Goal: Answer question/provide support

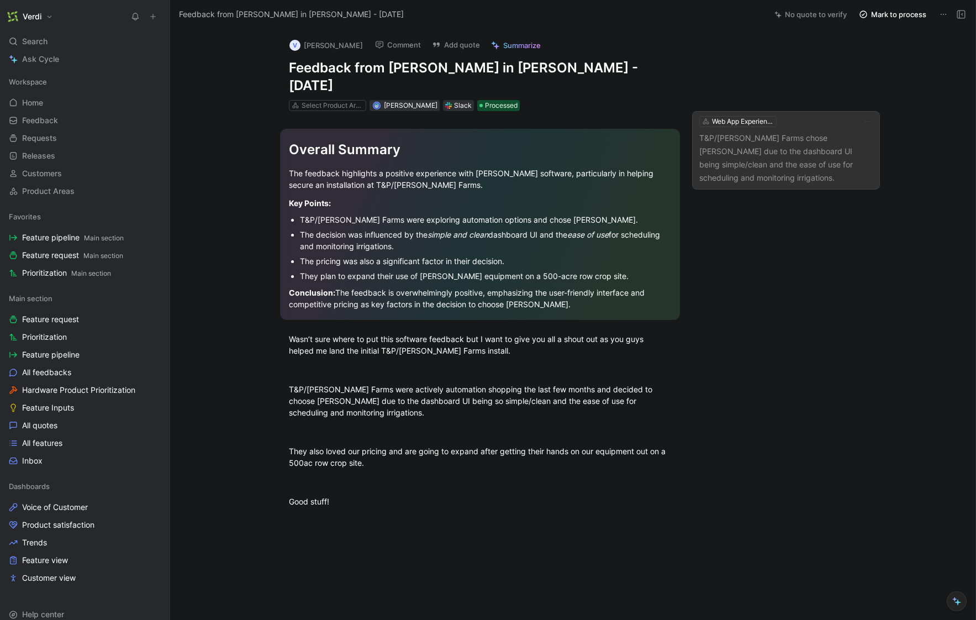
click at [800, 134] on p "T&P/[PERSON_NAME] Farms chose [PERSON_NAME] due to the dashboard UI being simpl…" at bounding box center [787, 158] width 174 height 53
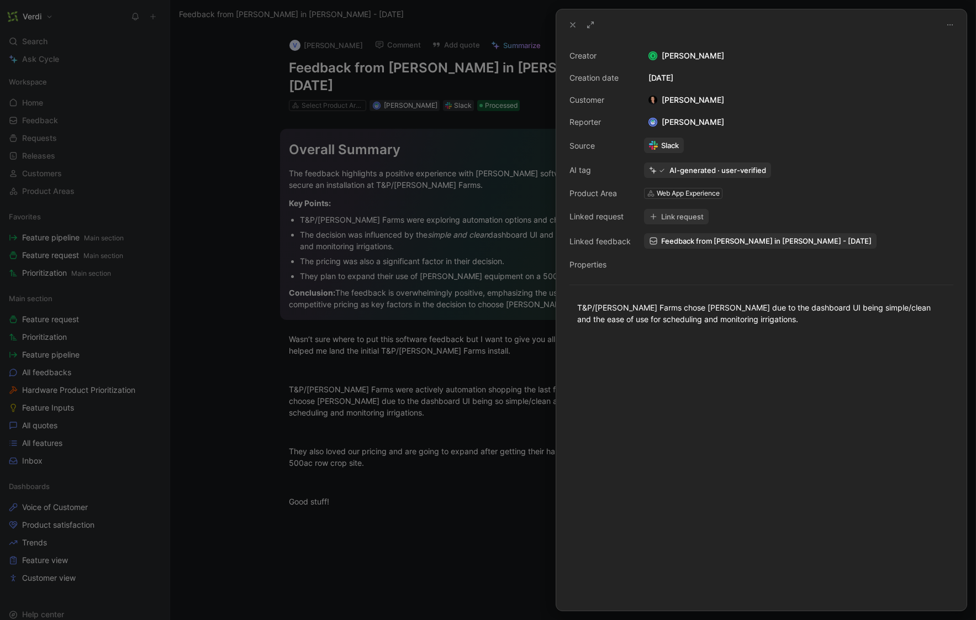
click at [679, 217] on button "Link request" at bounding box center [676, 216] width 65 height 15
click at [669, 220] on button "Link request" at bounding box center [676, 216] width 65 height 15
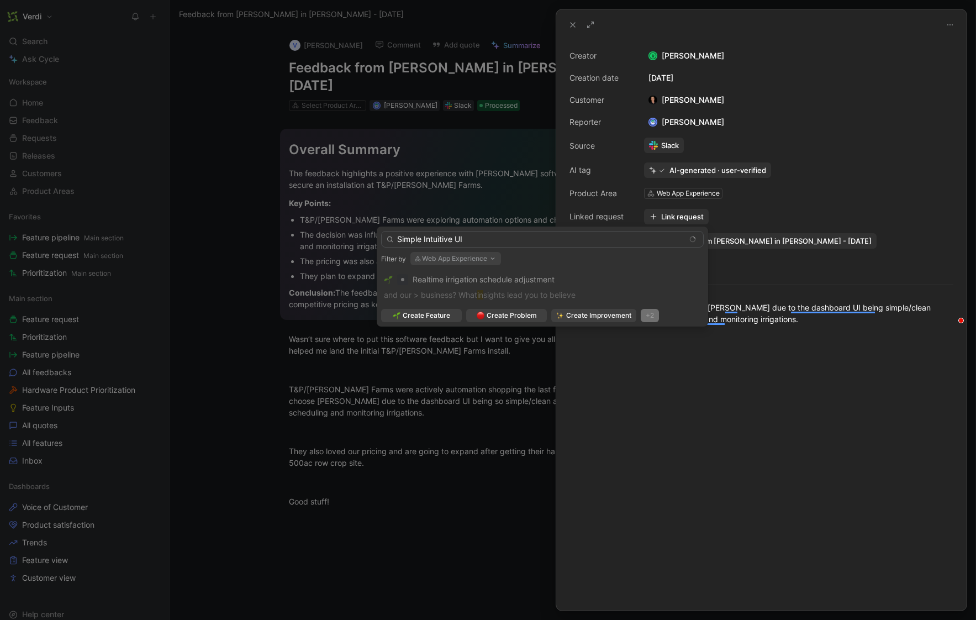
type input "Simple Intuitive UI"
click at [653, 318] on div "+2" at bounding box center [650, 315] width 18 height 13
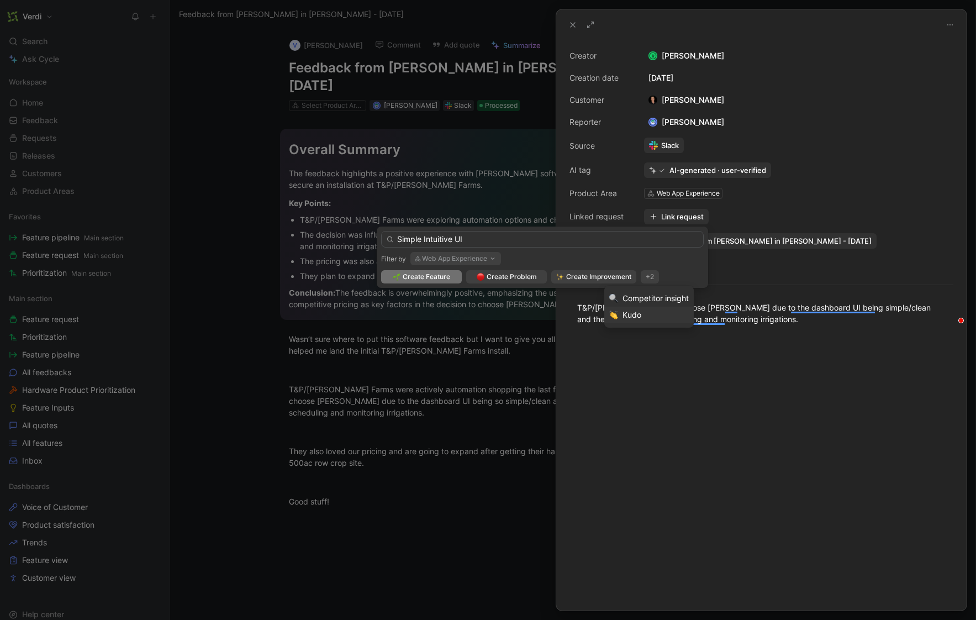
click at [651, 317] on div "Kudo" at bounding box center [656, 314] width 66 height 13
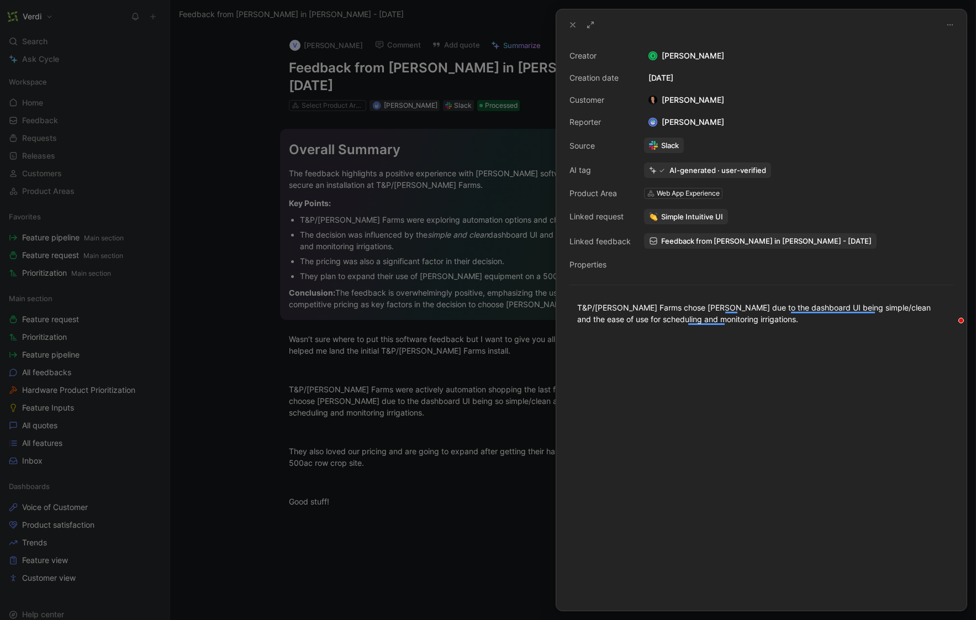
click at [737, 377] on div at bounding box center [761, 474] width 411 height 274
click at [567, 20] on button at bounding box center [572, 24] width 15 height 15
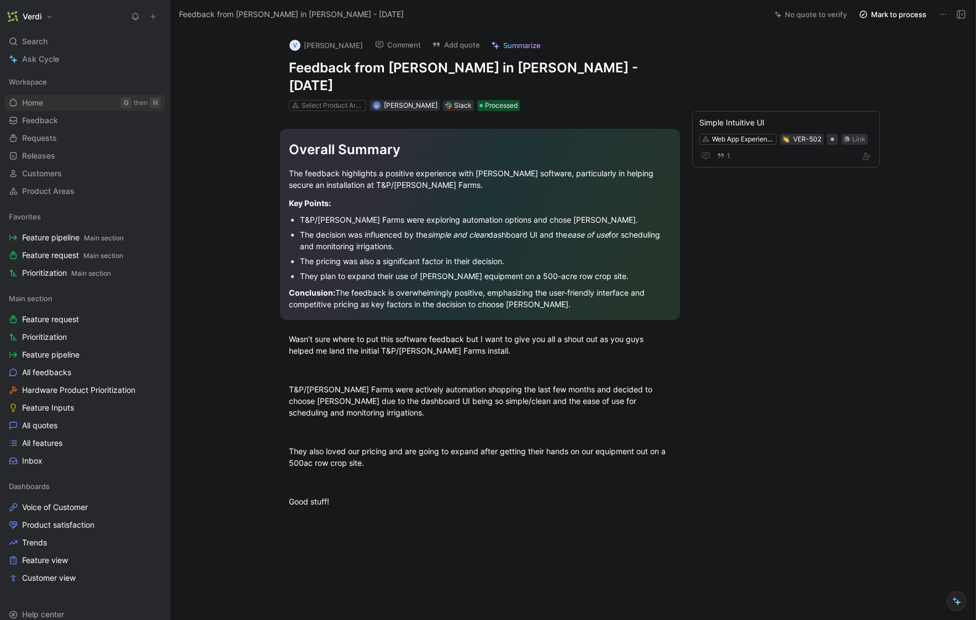
click at [72, 106] on link "Home G then H" at bounding box center [84, 102] width 161 height 17
